Goal: Complete application form

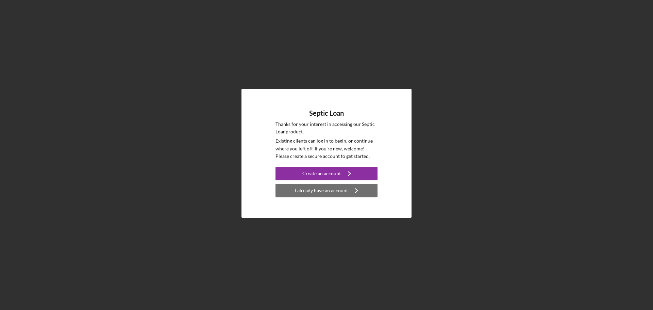
click at [337, 191] on div "I already have an account" at bounding box center [321, 191] width 53 height 14
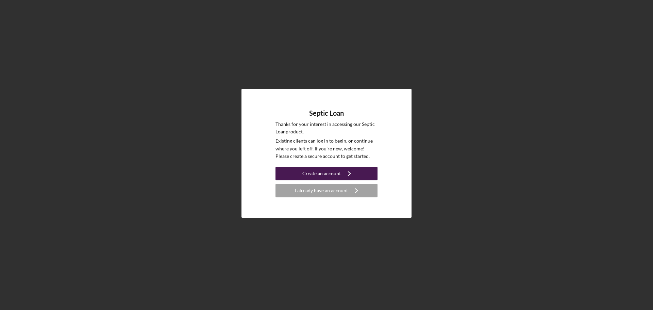
click at [315, 170] on div "Create an account" at bounding box center [321, 174] width 38 height 14
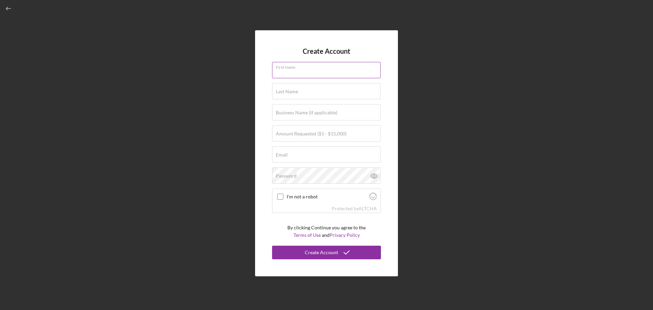
click at [323, 73] on input "First Name" at bounding box center [326, 70] width 108 height 16
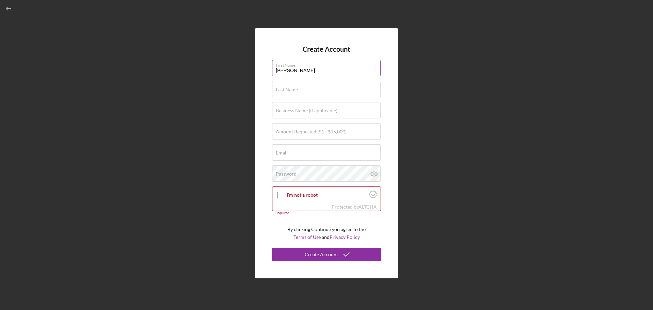
type input "[PERSON_NAME]"
type input "$1"
type input "$10,000"
type input "[EMAIL_ADDRESS][DOMAIN_NAME]"
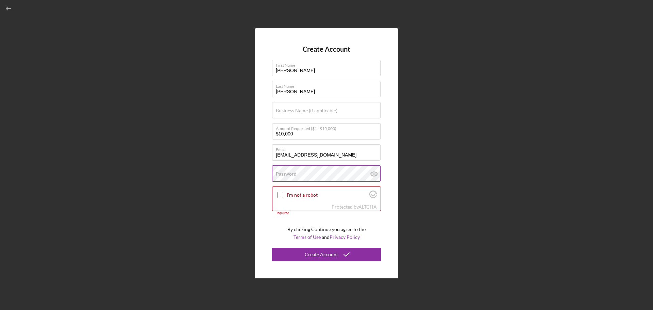
click at [292, 174] on label "Password" at bounding box center [286, 173] width 21 height 5
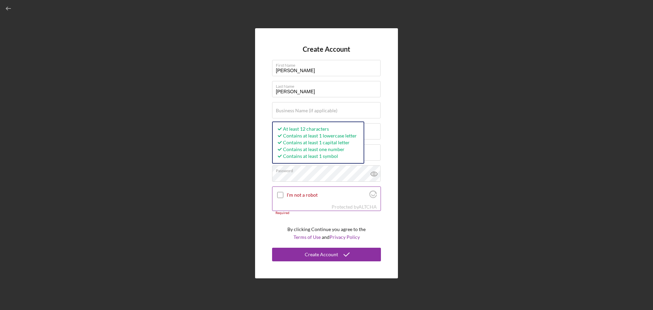
click at [279, 195] on input "I'm not a robot" at bounding box center [280, 195] width 6 height 6
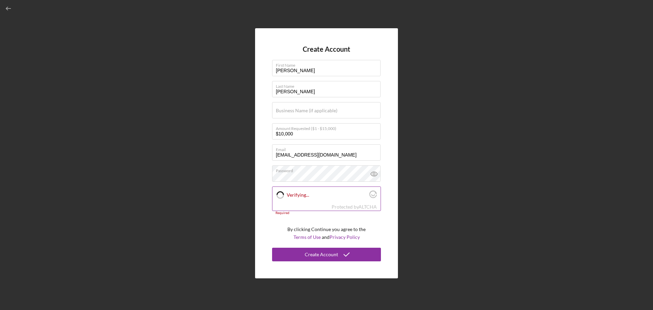
checkbox input "true"
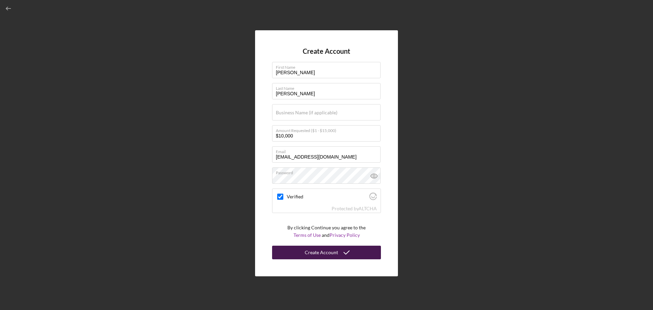
click at [320, 252] on div "Create Account" at bounding box center [321, 253] width 33 height 14
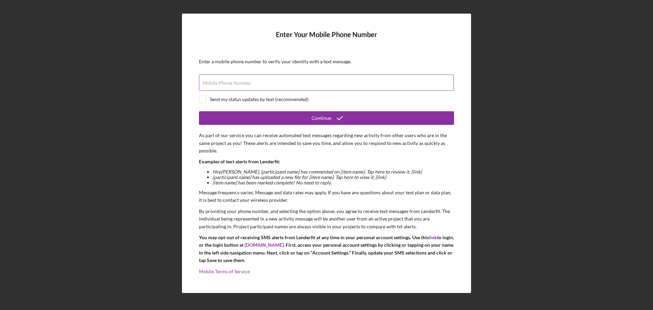
click at [228, 84] on label "Mobile Phone Number" at bounding box center [227, 82] width 48 height 5
click at [228, 84] on input "Mobile Phone Number" at bounding box center [326, 82] width 255 height 16
type input "[PHONE_NUMBER]"
click at [203, 97] on input "checkbox" at bounding box center [202, 99] width 7 height 7
checkbox input "true"
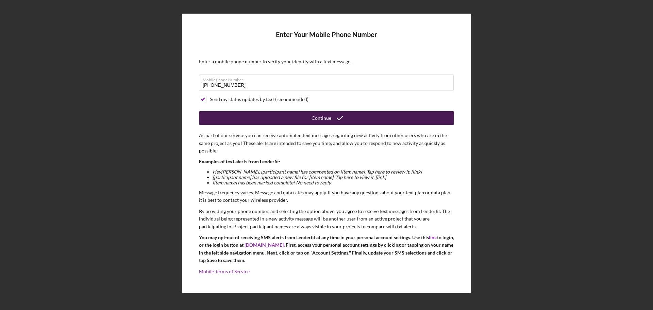
click at [317, 117] on div "Continue" at bounding box center [322, 118] width 20 height 14
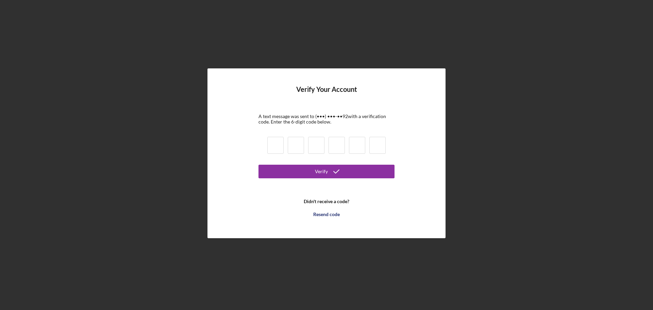
click at [277, 145] on input at bounding box center [275, 145] width 16 height 17
type input "0"
type input "9"
type input "2"
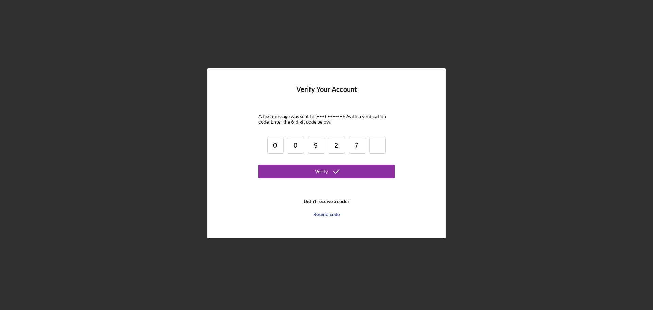
type input "7"
type input "0"
click at [315, 171] on button "Verify" at bounding box center [326, 172] width 136 height 14
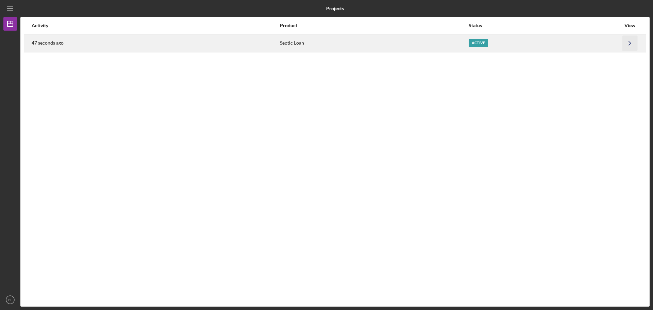
click at [629, 44] on icon "Icon/Navigate" at bounding box center [629, 42] width 15 height 15
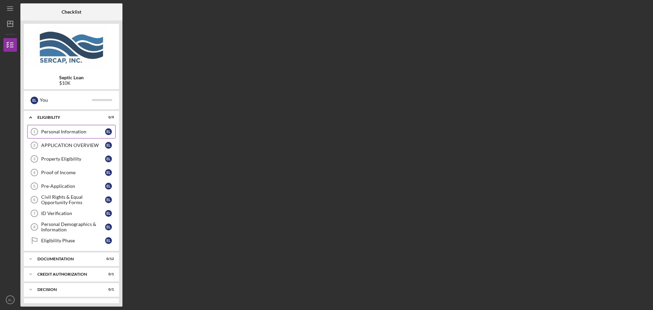
click at [75, 131] on div "Personal Information" at bounding box center [73, 131] width 64 height 5
